Goal: Information Seeking & Learning: Learn about a topic

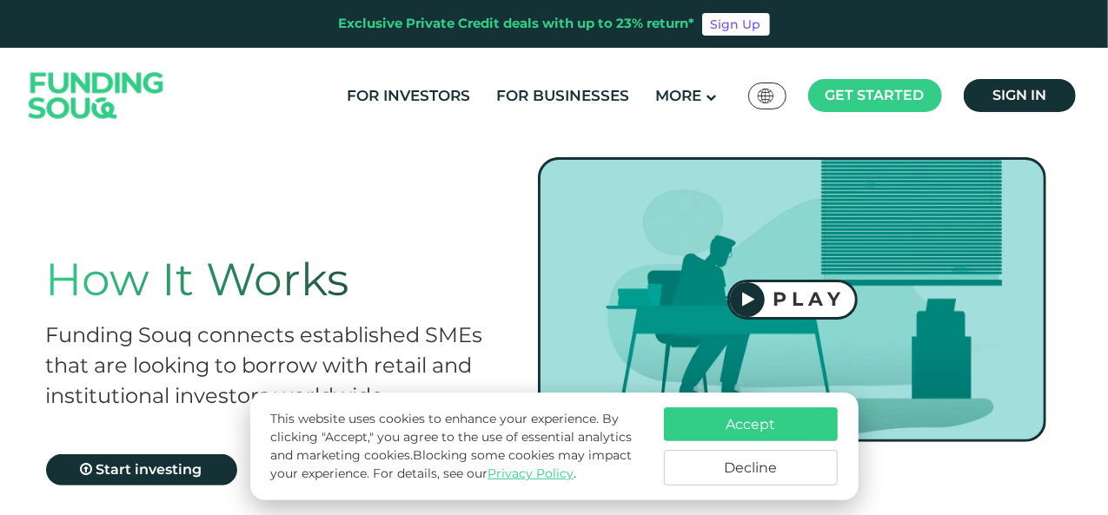
click at [763, 416] on button "Accept" at bounding box center [751, 425] width 174 height 34
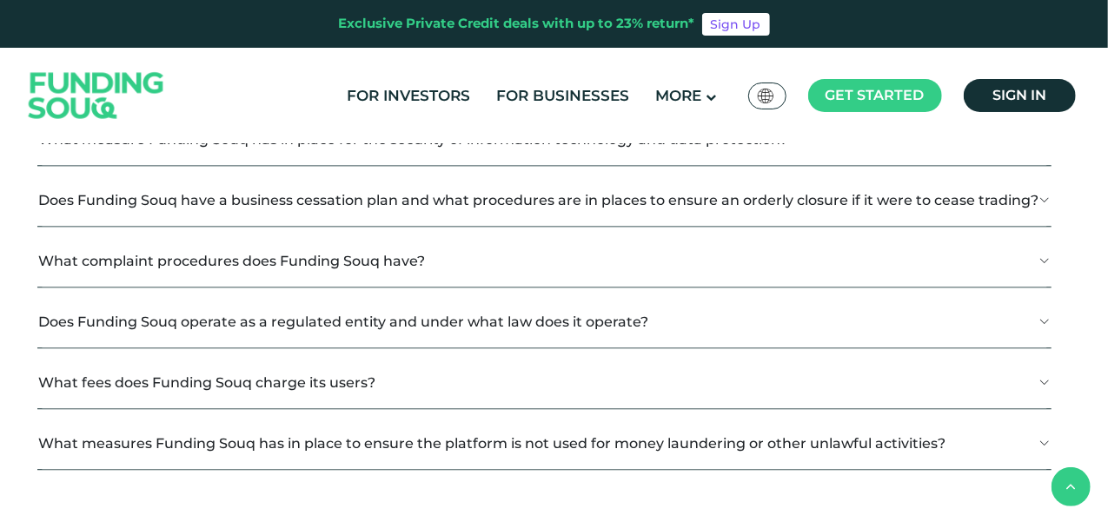
scroll to position [2086, 0]
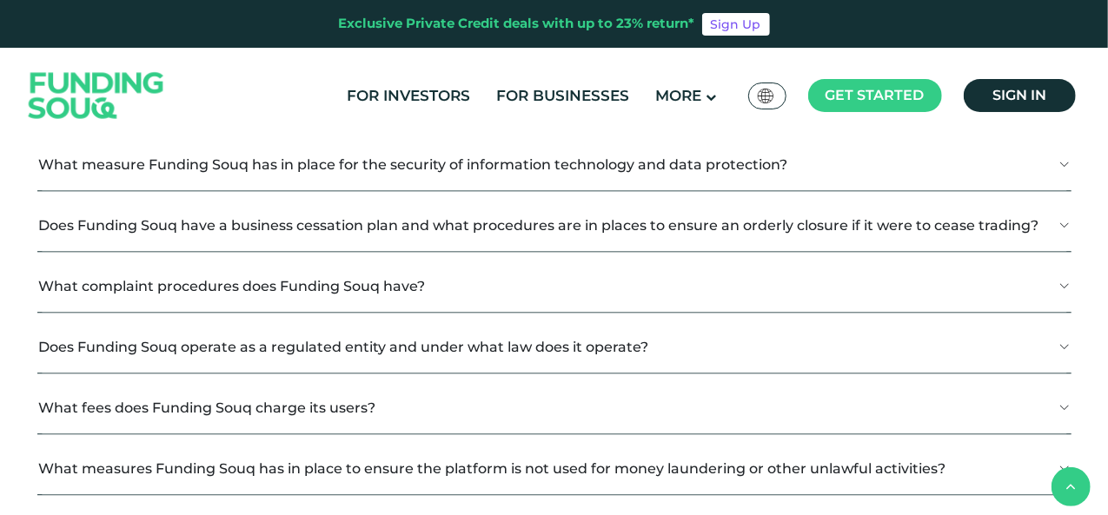
scroll to position [2259, 0]
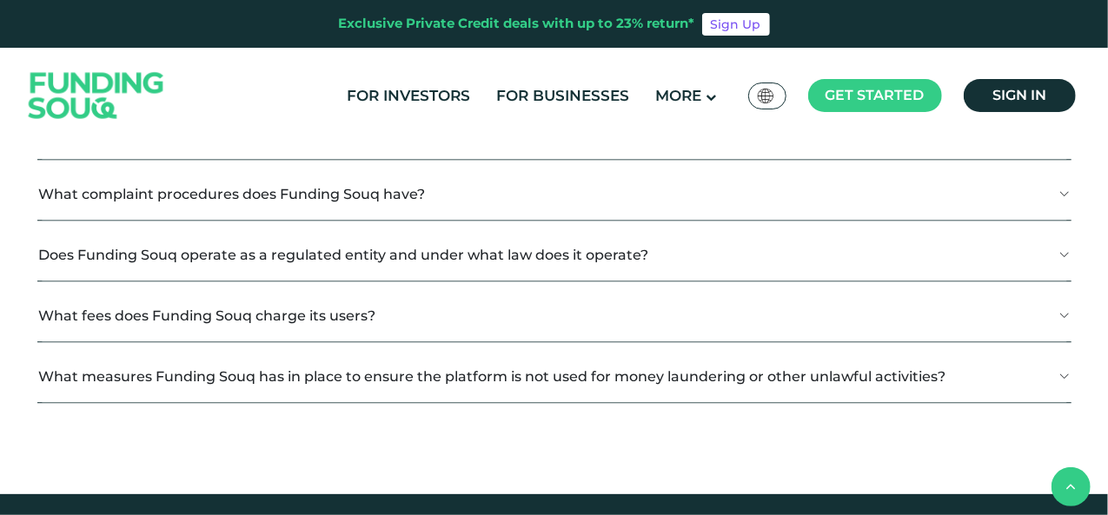
click at [1078, 262] on section "General KYC Investors Businesses CRS What is Auto-Investing?" at bounding box center [555, 67] width 1052 height 767
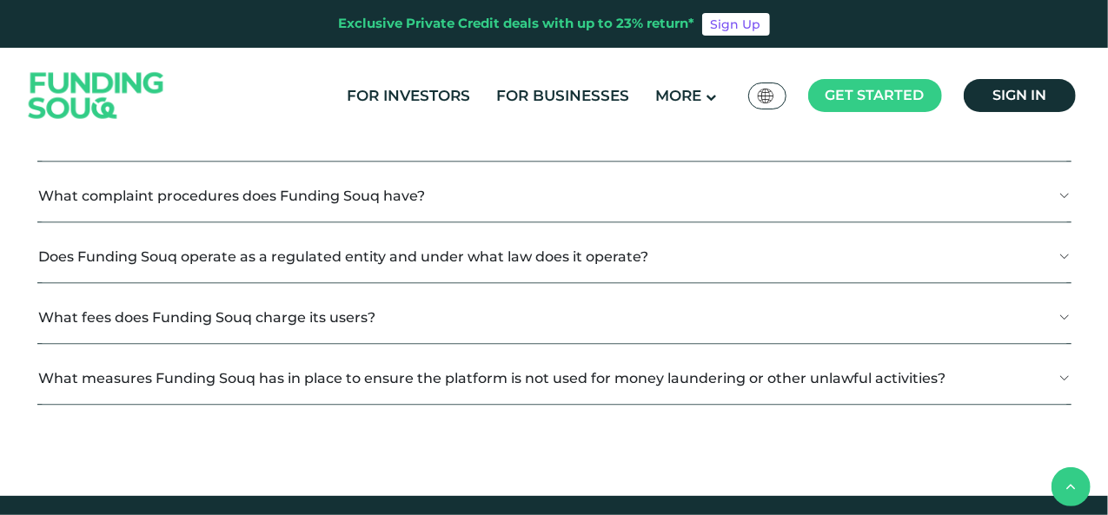
scroll to position [2346, 0]
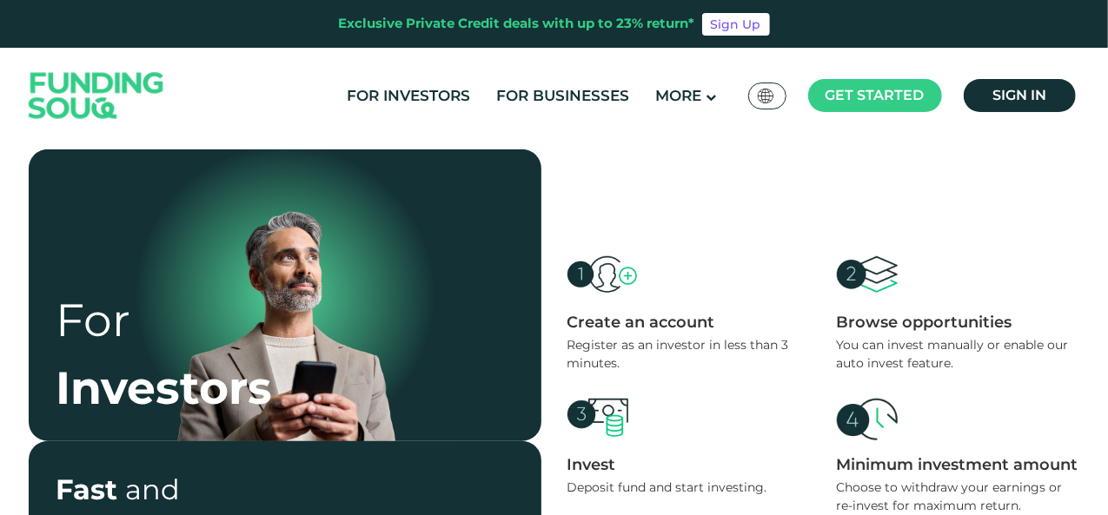
scroll to position [782, 0]
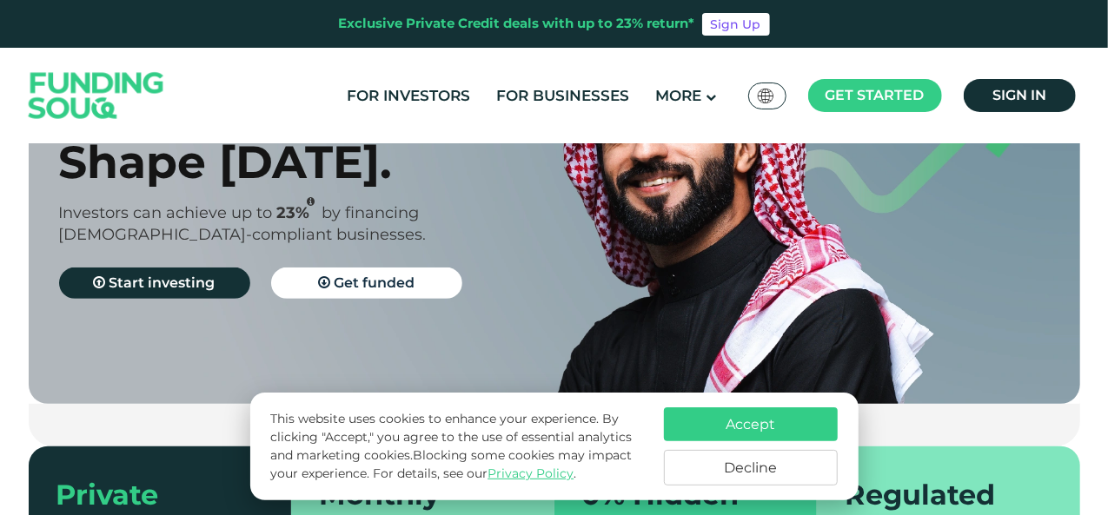
scroll to position [174, 0]
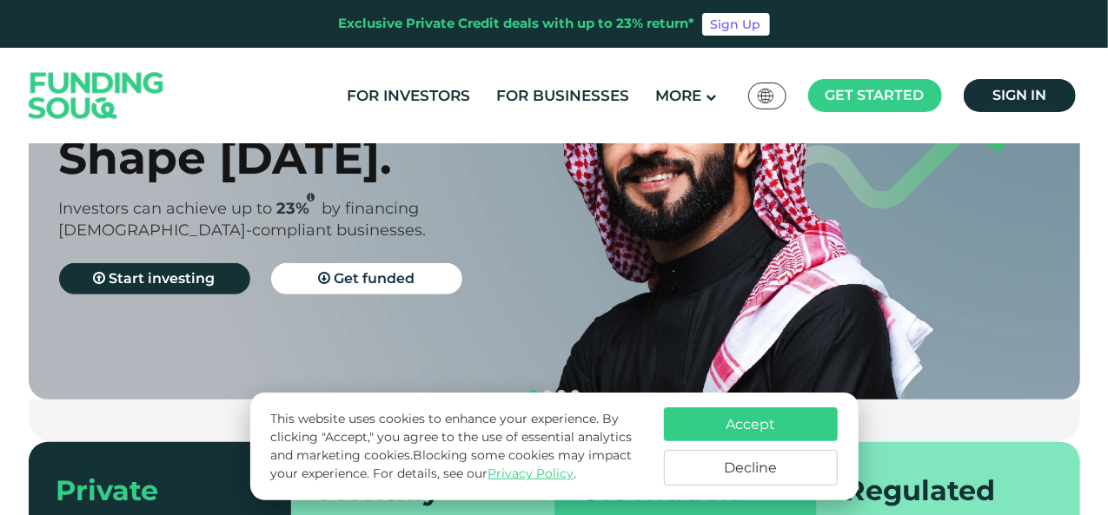
click at [772, 409] on button "Accept" at bounding box center [751, 425] width 174 height 34
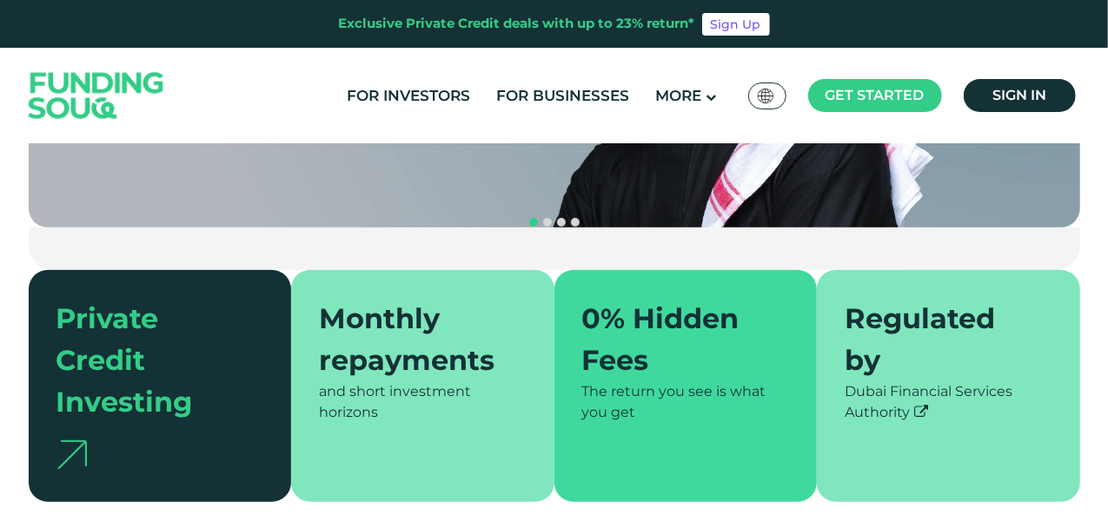
scroll to position [348, 0]
